Goal: Transaction & Acquisition: Download file/media

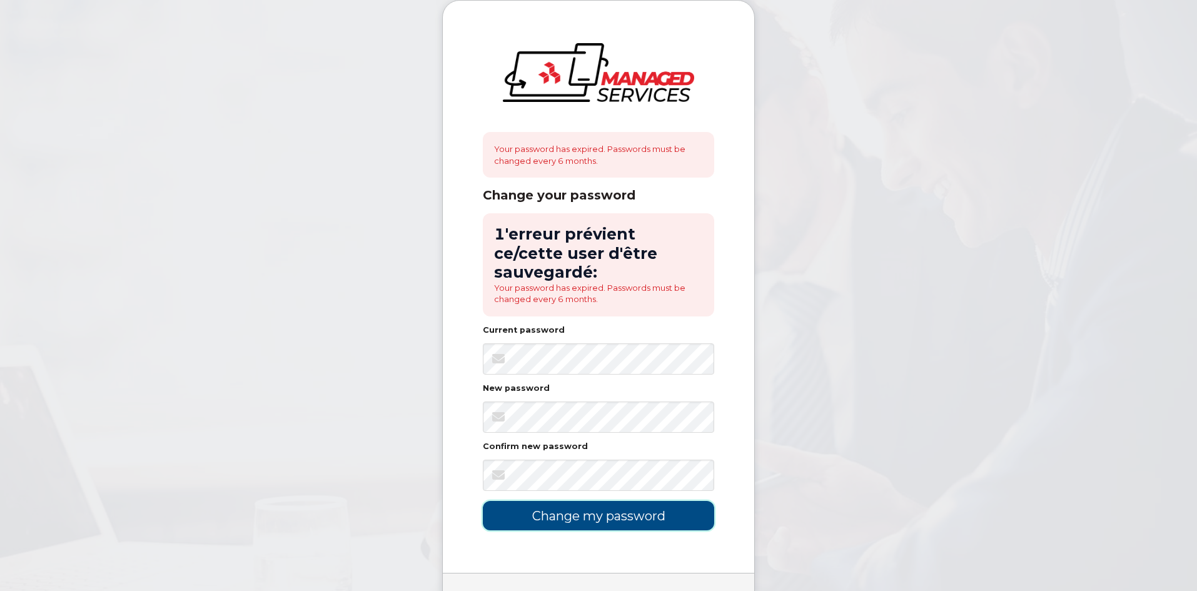
click at [597, 501] on input "Change my password" at bounding box center [598, 515] width 231 height 29
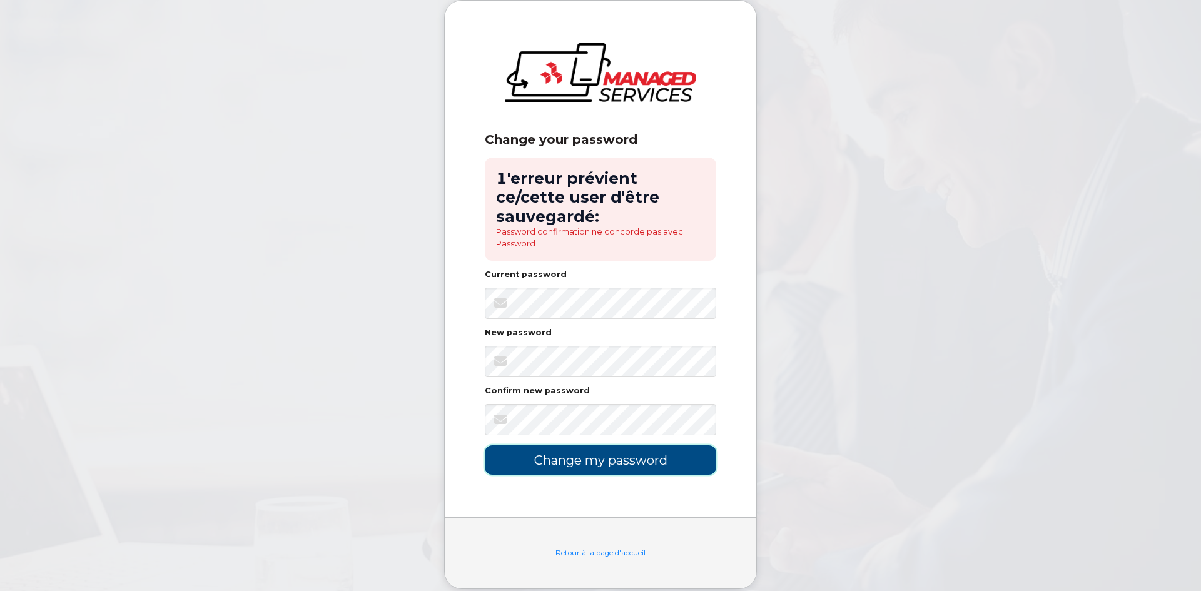
drag, startPoint x: 638, startPoint y: 434, endPoint x: 484, endPoint y: 293, distance: 208.9
click at [484, 293] on div "Change your password 1'erreur prévient ce/cette user d'être sauvegardé: Passwor…" at bounding box center [600, 259] width 311 height 517
click at [596, 445] on input "Change my password" at bounding box center [600, 459] width 231 height 29
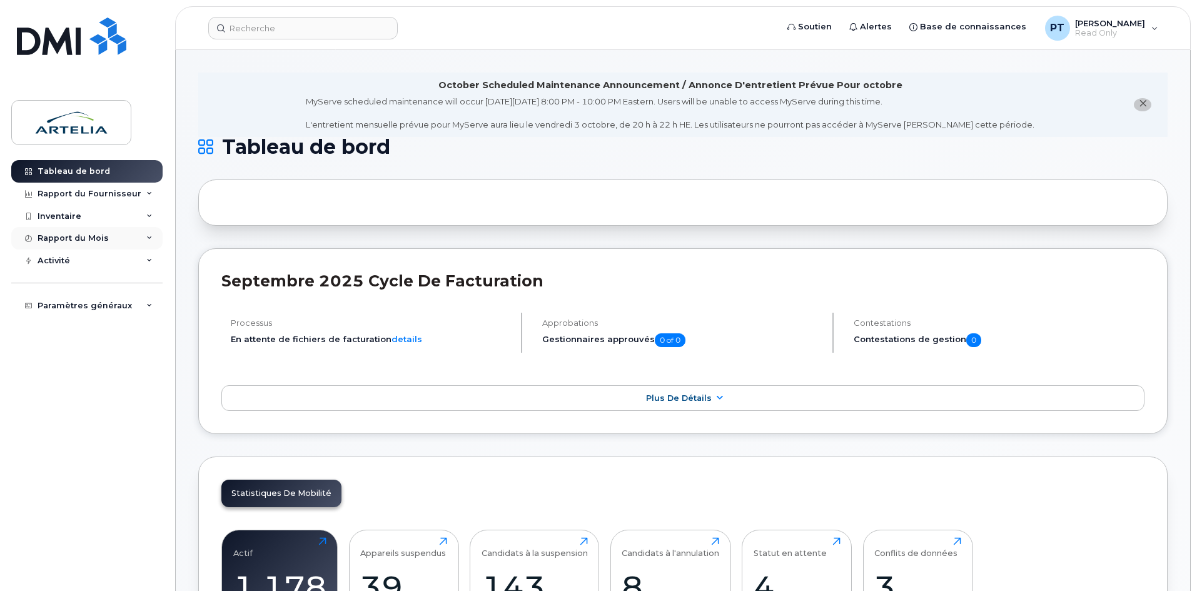
click at [146, 234] on div "Rapport du Mois" at bounding box center [86, 238] width 151 height 23
click at [146, 191] on div "Rapport du Fournisseur" at bounding box center [86, 194] width 151 height 23
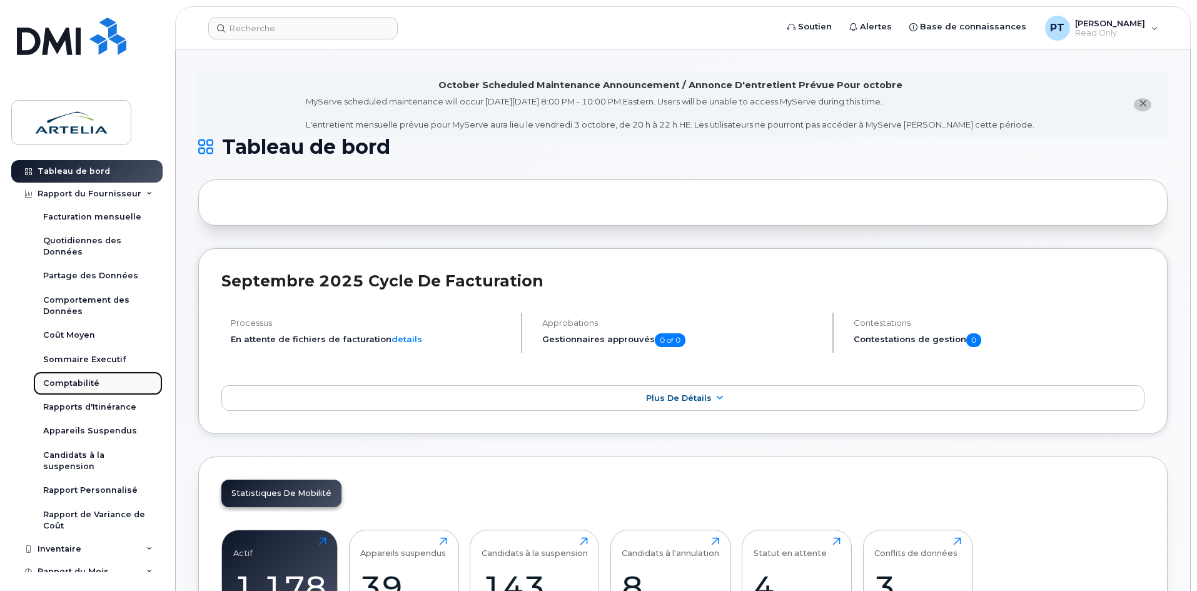
click at [76, 378] on div "Comptabilité" at bounding box center [71, 383] width 56 height 11
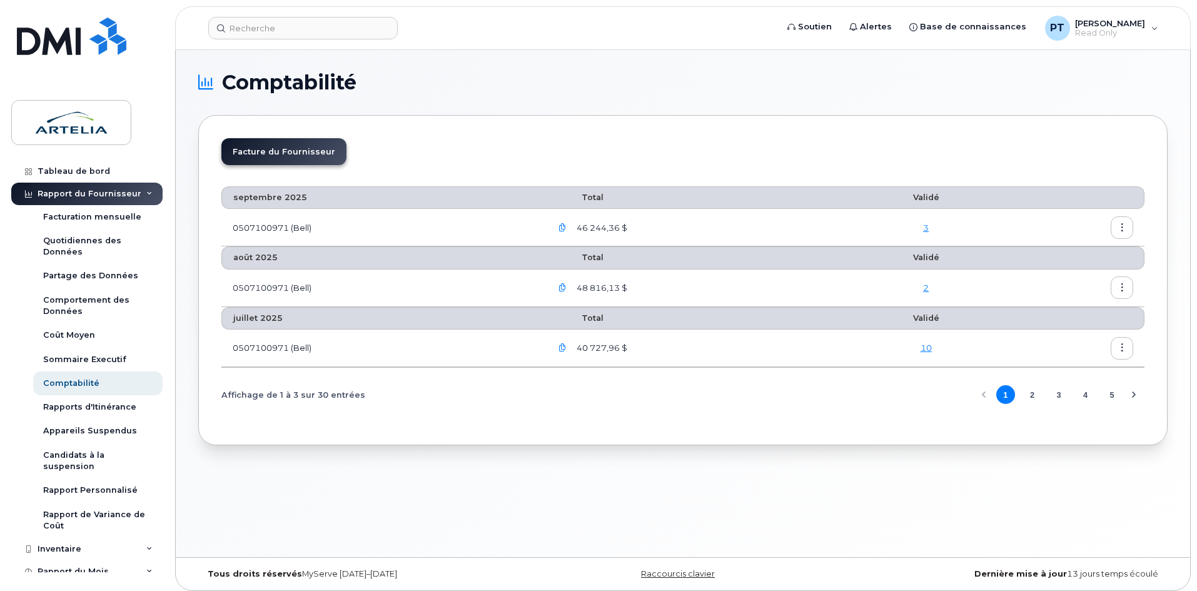
click at [921, 227] on div "3" at bounding box center [925, 228] width 131 height 12
click at [926, 227] on link "3" at bounding box center [926, 228] width 6 height 10
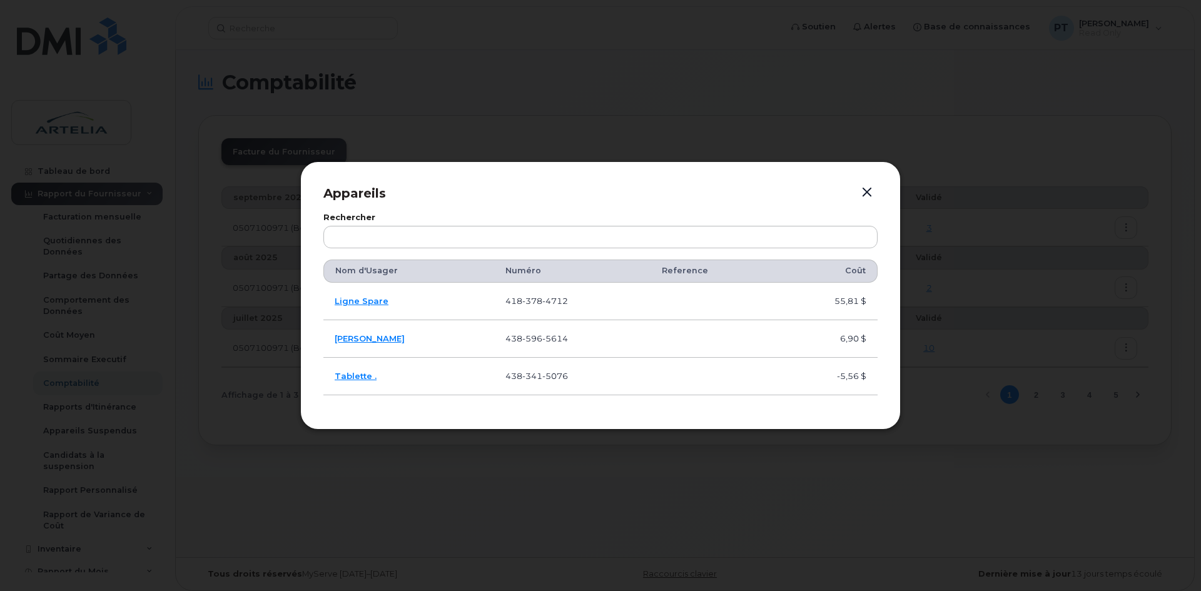
click at [867, 188] on button "button" at bounding box center [866, 193] width 19 height 18
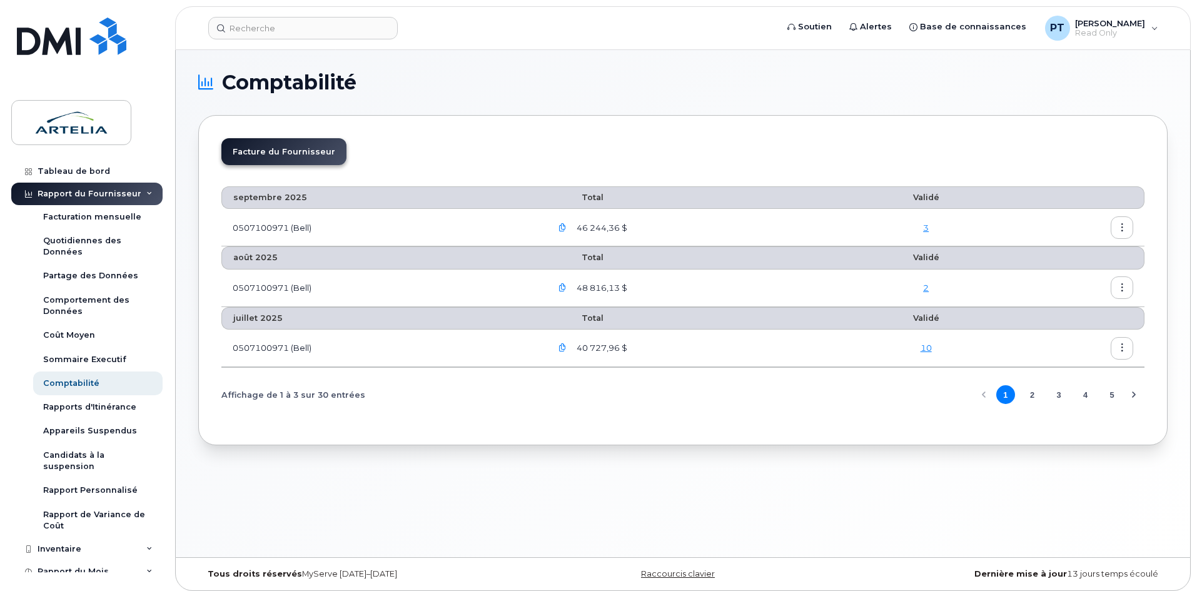
click at [1122, 231] on icon "button" at bounding box center [1122, 228] width 8 height 8
click at [1077, 277] on span "Télécharger" at bounding box center [1069, 278] width 56 height 11
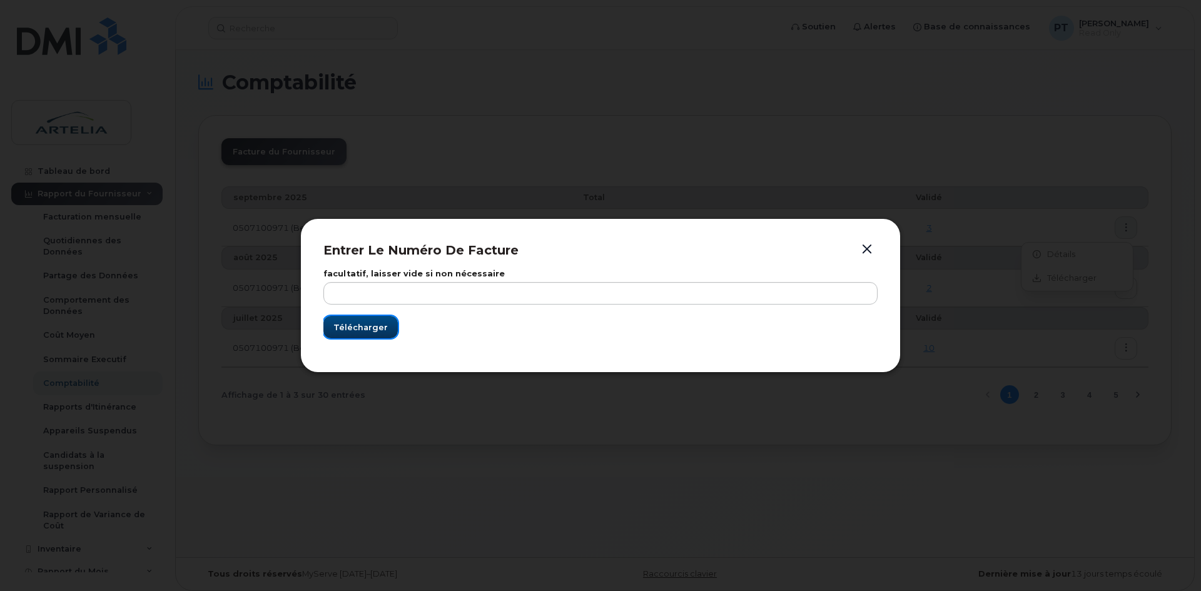
click at [351, 330] on span "Télécharger" at bounding box center [360, 327] width 54 height 12
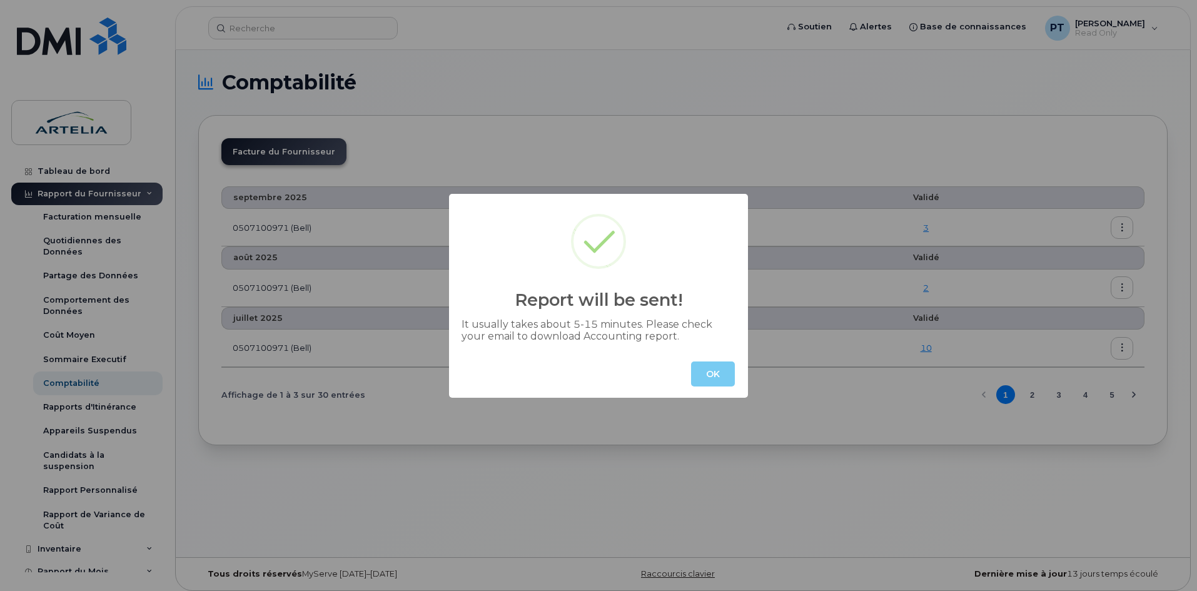
click at [719, 376] on button "OK" at bounding box center [713, 373] width 44 height 25
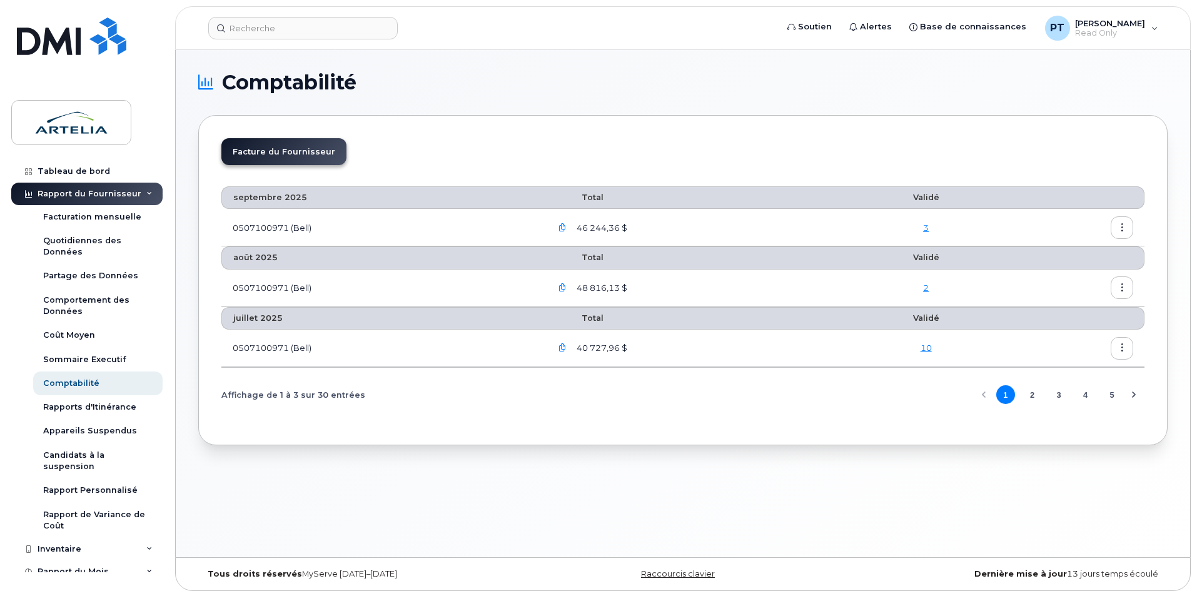
click at [293, 148] on li "Facture du Fournisseur" at bounding box center [283, 151] width 125 height 27
click at [565, 228] on icon "button" at bounding box center [562, 228] width 8 height 8
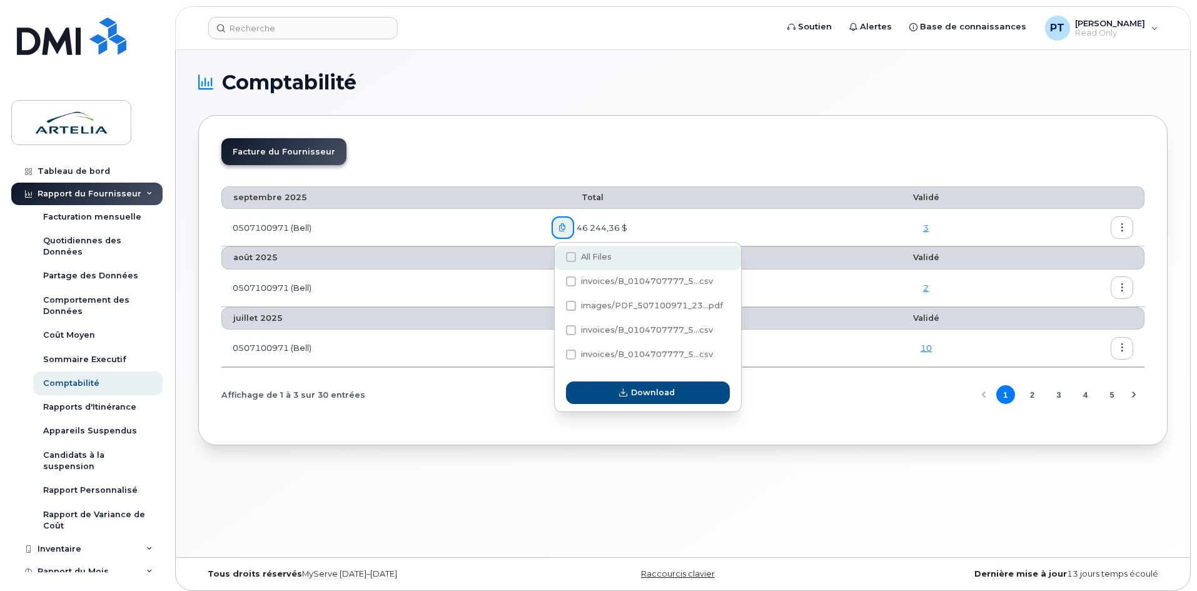
click at [599, 255] on span "All Files" at bounding box center [596, 256] width 31 height 9
click at [557, 255] on input "All Files" at bounding box center [554, 258] width 6 height 6
checkbox input "true"
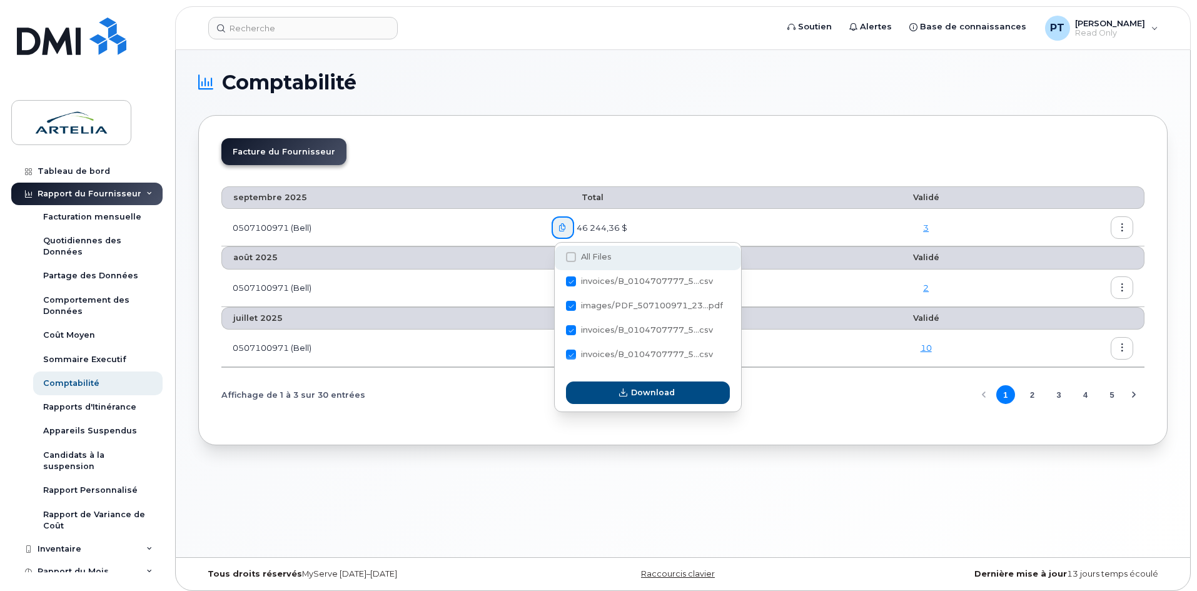
checkbox input "true"
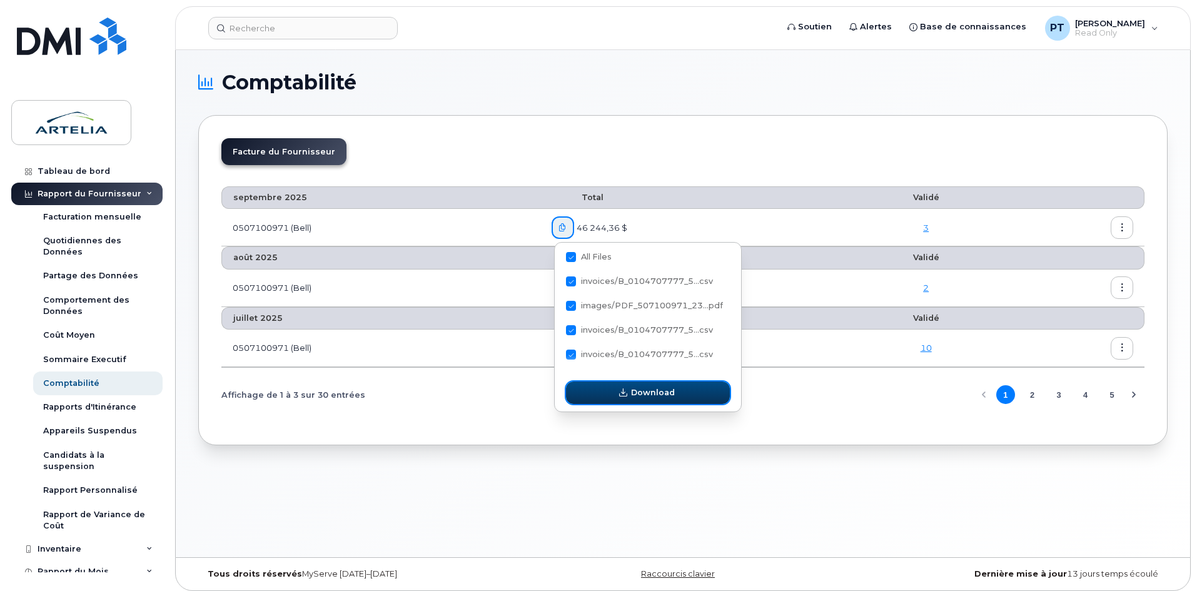
click at [659, 394] on span "Download" at bounding box center [653, 392] width 44 height 12
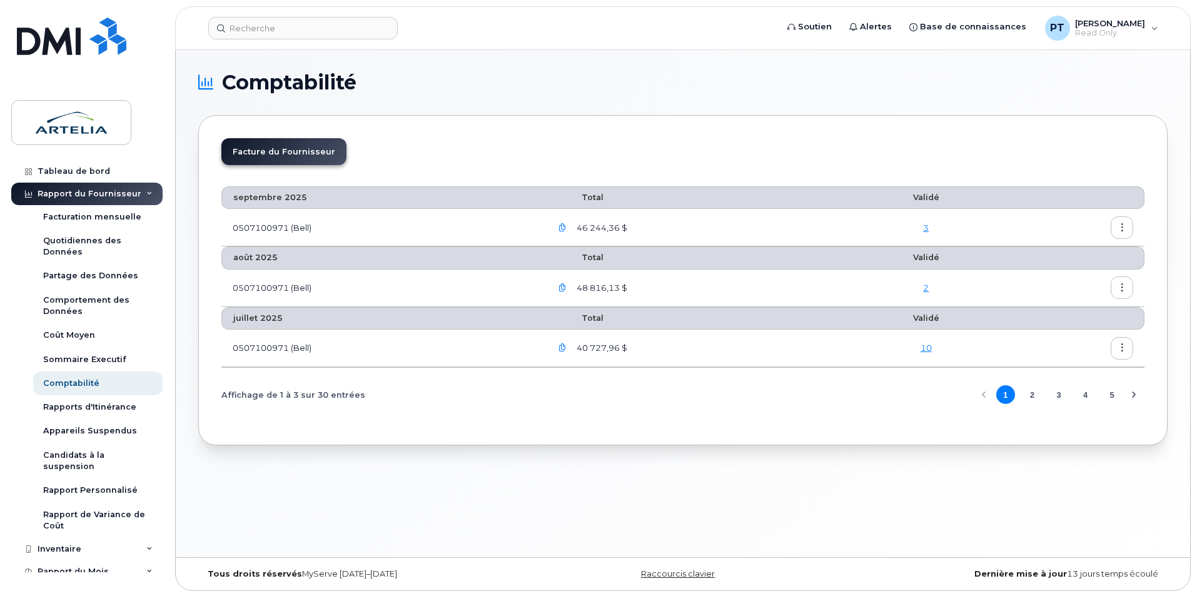
click at [400, 440] on div "Facture du Fournisseur septembre 2025 Total Validé 0507100971 (Bell) 46 244,36 …" at bounding box center [682, 280] width 969 height 330
click at [1118, 226] on icon "button" at bounding box center [1122, 228] width 8 height 8
click at [99, 217] on div "Facturation mensuelle" at bounding box center [92, 216] width 98 height 11
